Goal: Complete application form

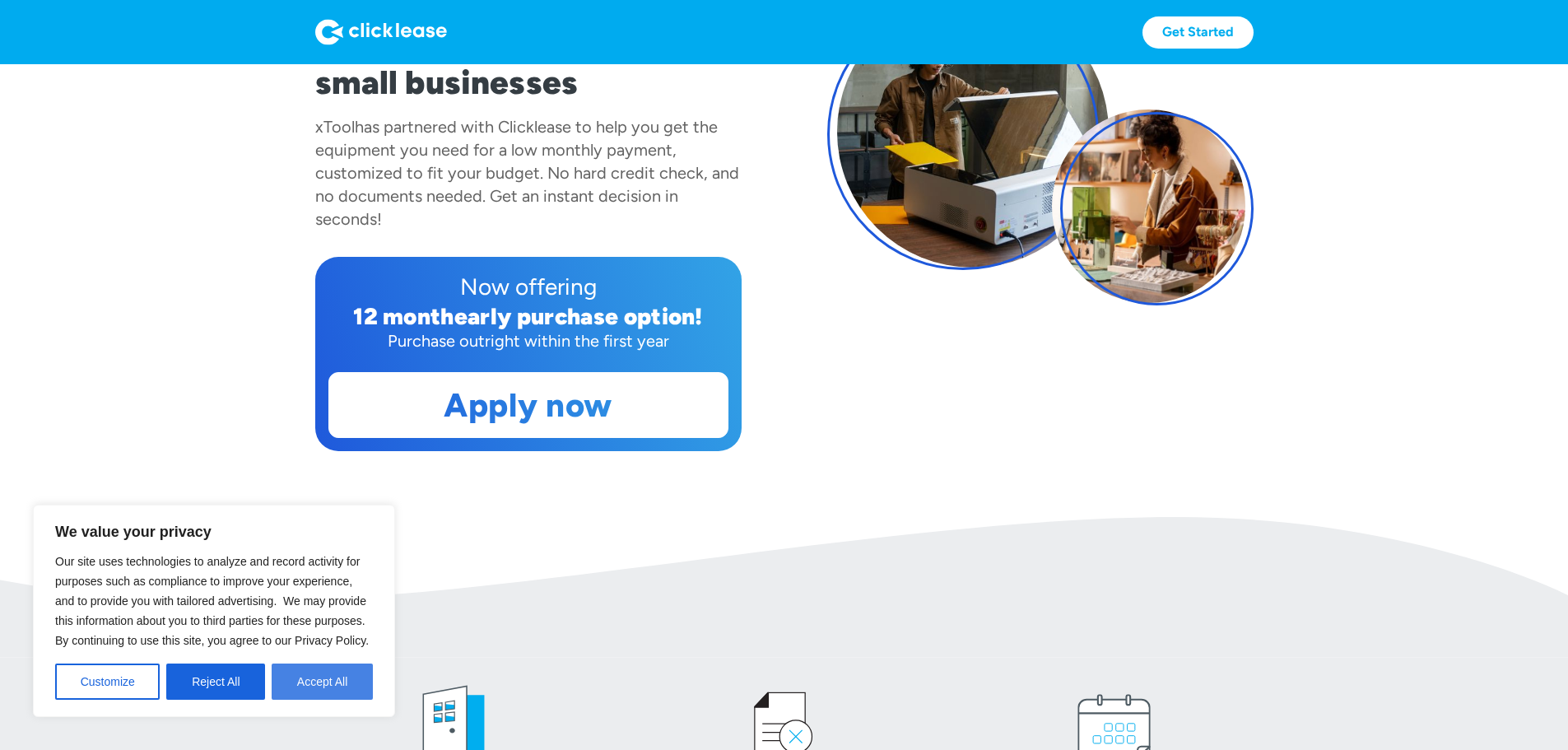
click at [318, 685] on button "Accept All" at bounding box center [323, 681] width 102 height 36
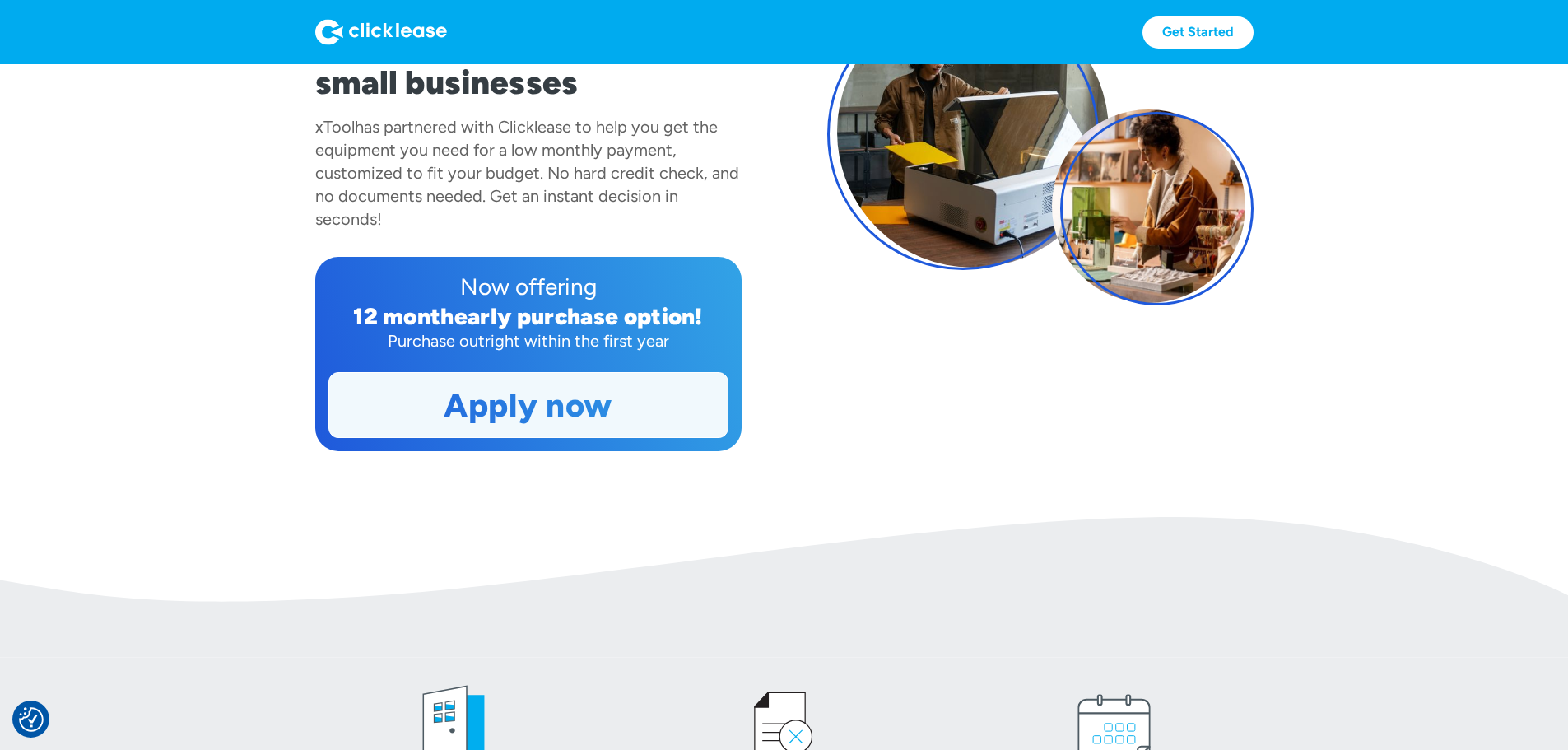
click at [479, 437] on link "Apply now" at bounding box center [528, 405] width 398 height 64
